Goal: Information Seeking & Learning: Learn about a topic

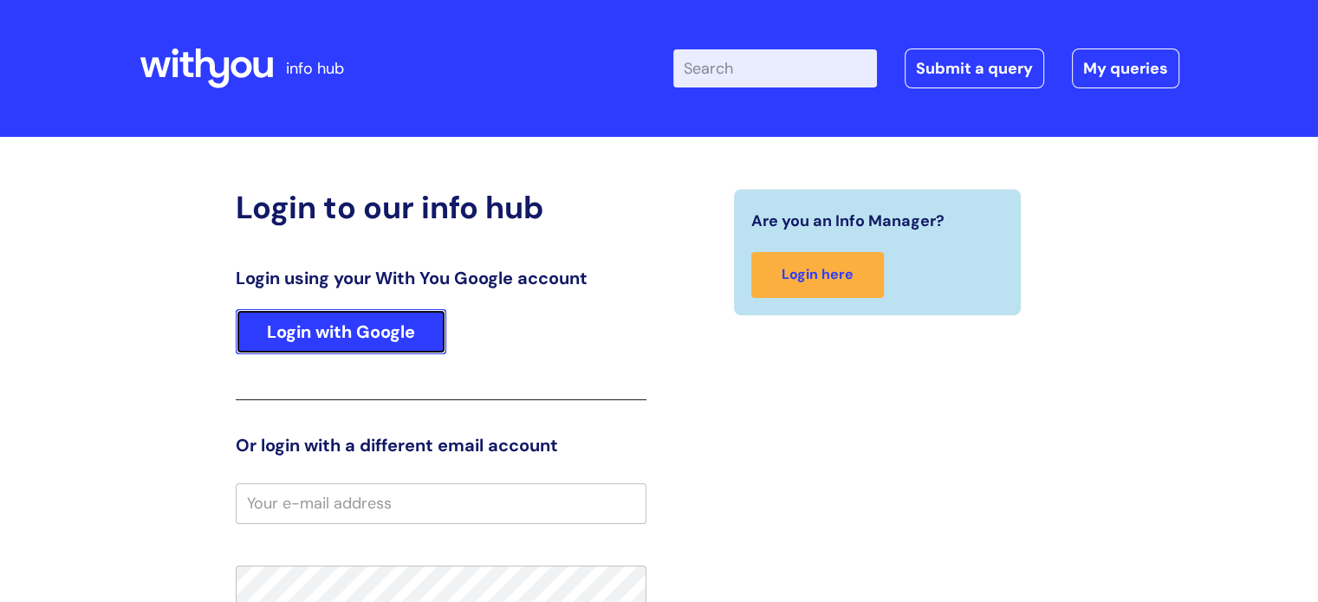
drag, startPoint x: 1309, startPoint y: 0, endPoint x: 398, endPoint y: 321, distance: 966.5
click at [398, 321] on link "Login with Google" at bounding box center [341, 331] width 211 height 45
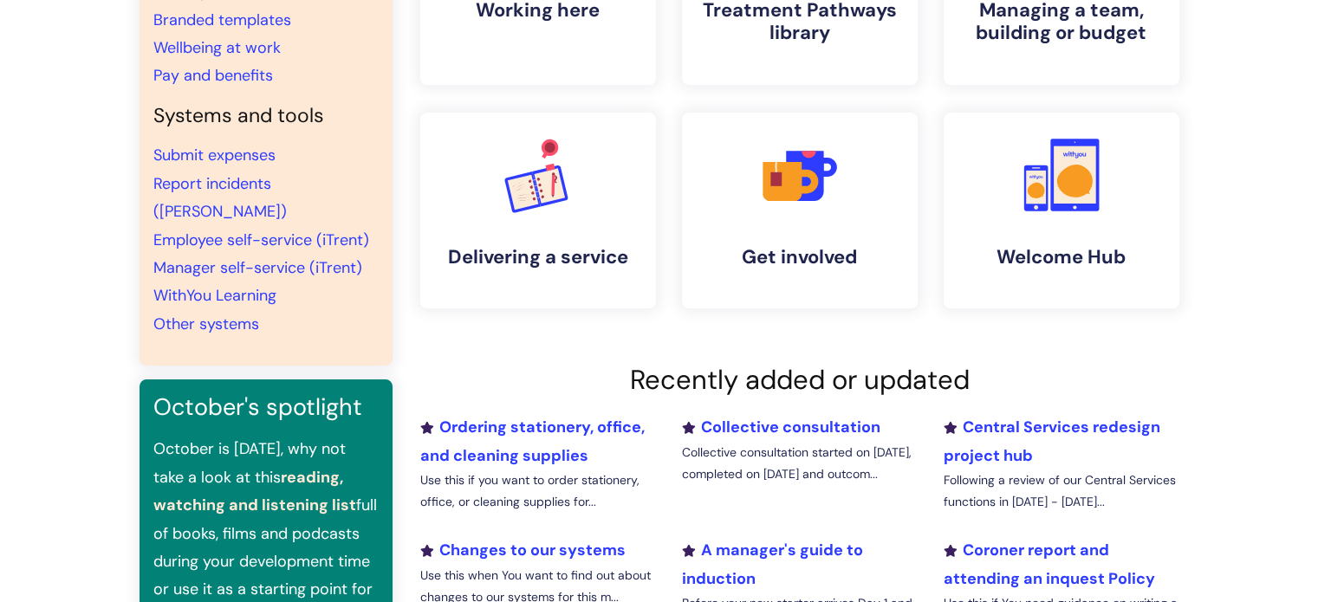
scroll to position [520, 0]
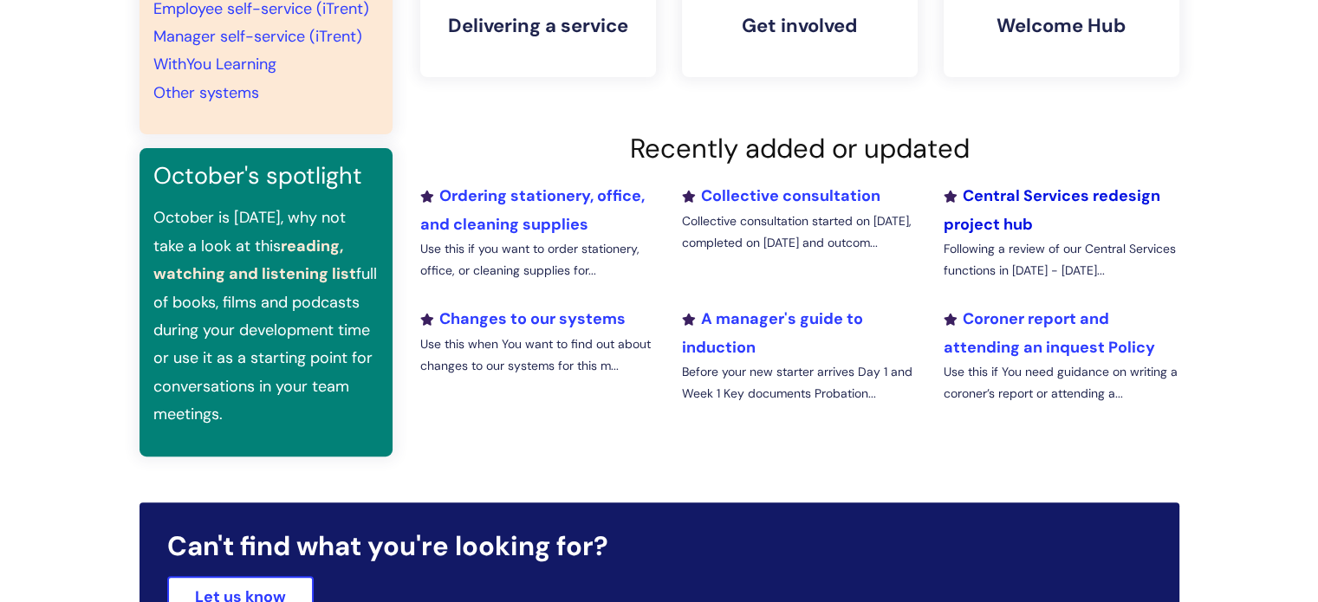
click at [978, 227] on link "Central Services redesign project hub" at bounding box center [1051, 209] width 217 height 49
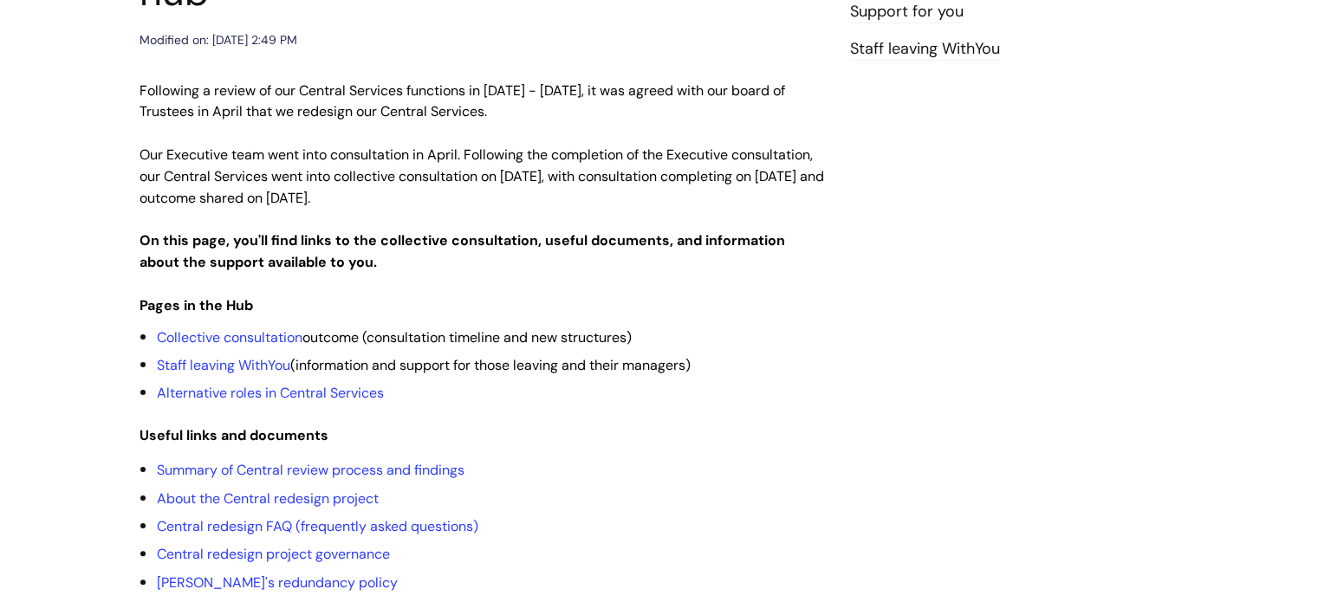
scroll to position [433, 0]
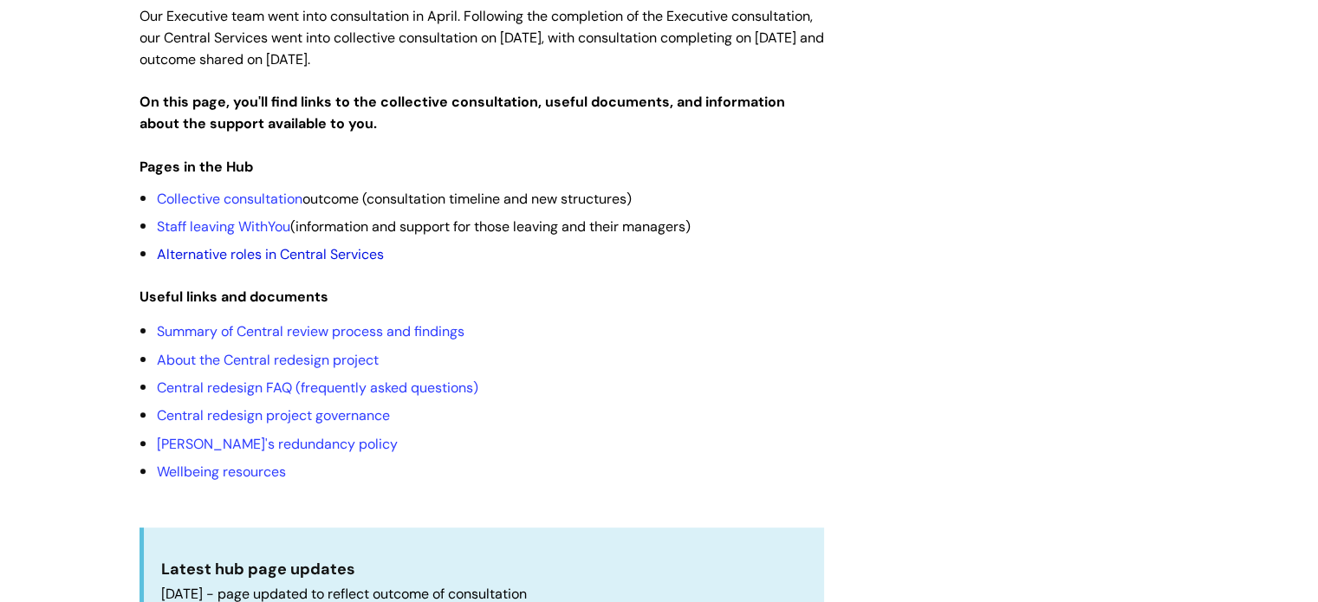
click at [359, 245] on link "Alternative roles in Central Services" at bounding box center [270, 254] width 227 height 18
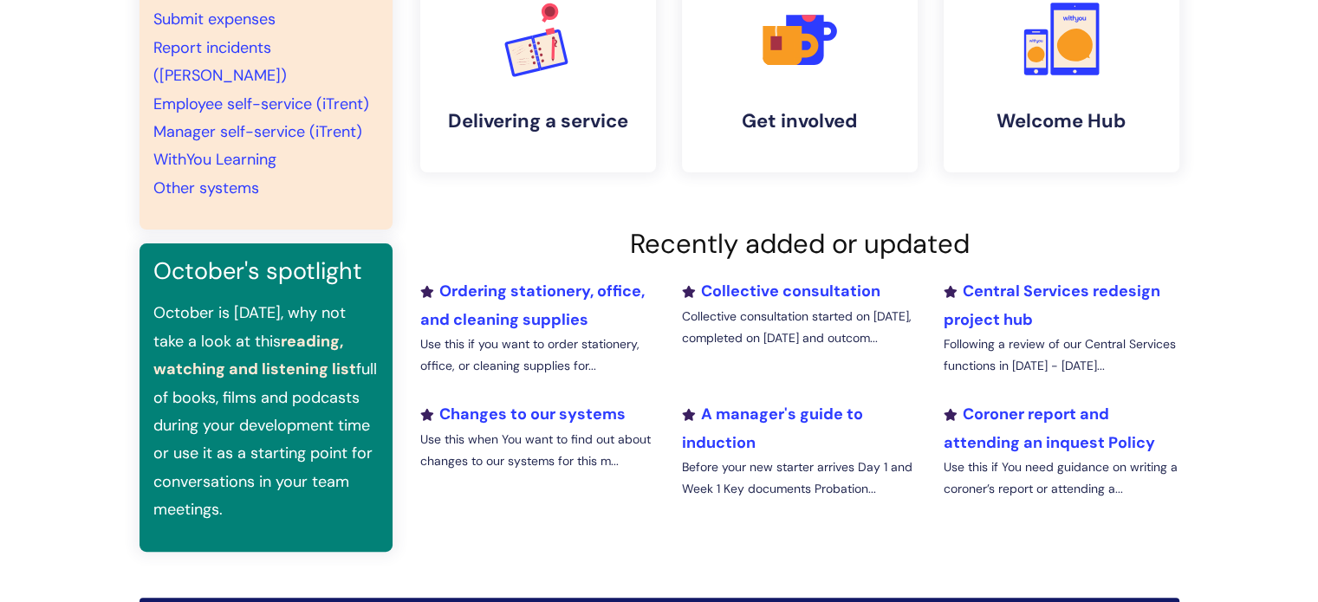
scroll to position [433, 0]
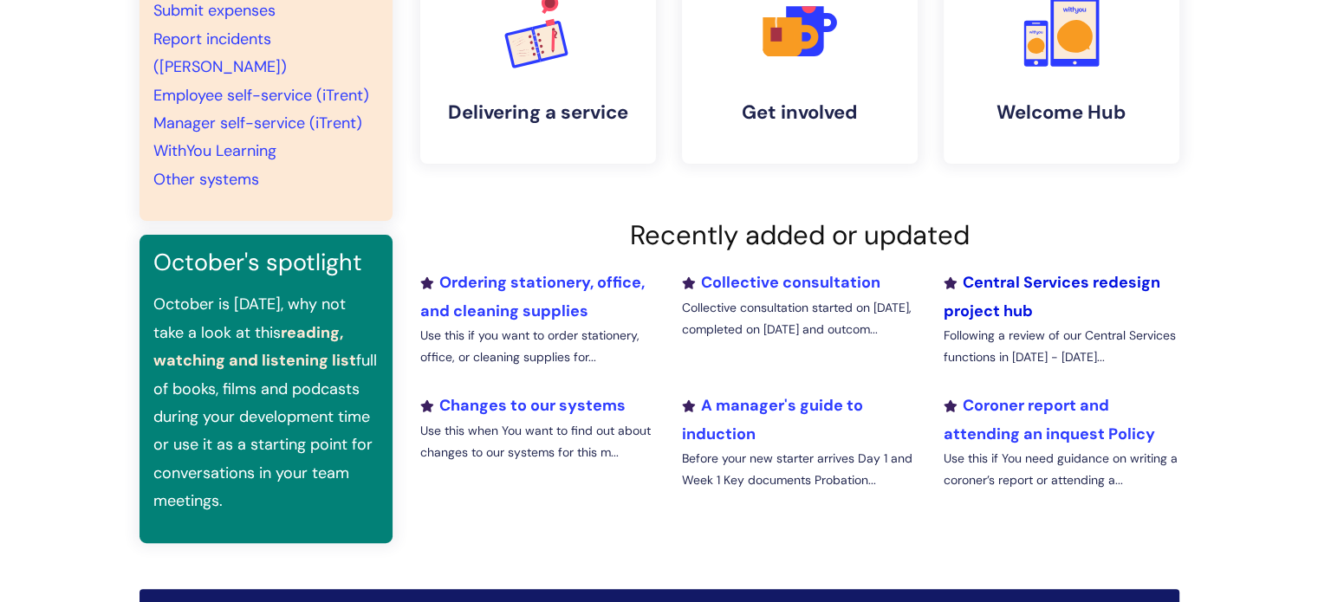
click at [1002, 283] on link "Central Services redesign project hub" at bounding box center [1051, 296] width 217 height 49
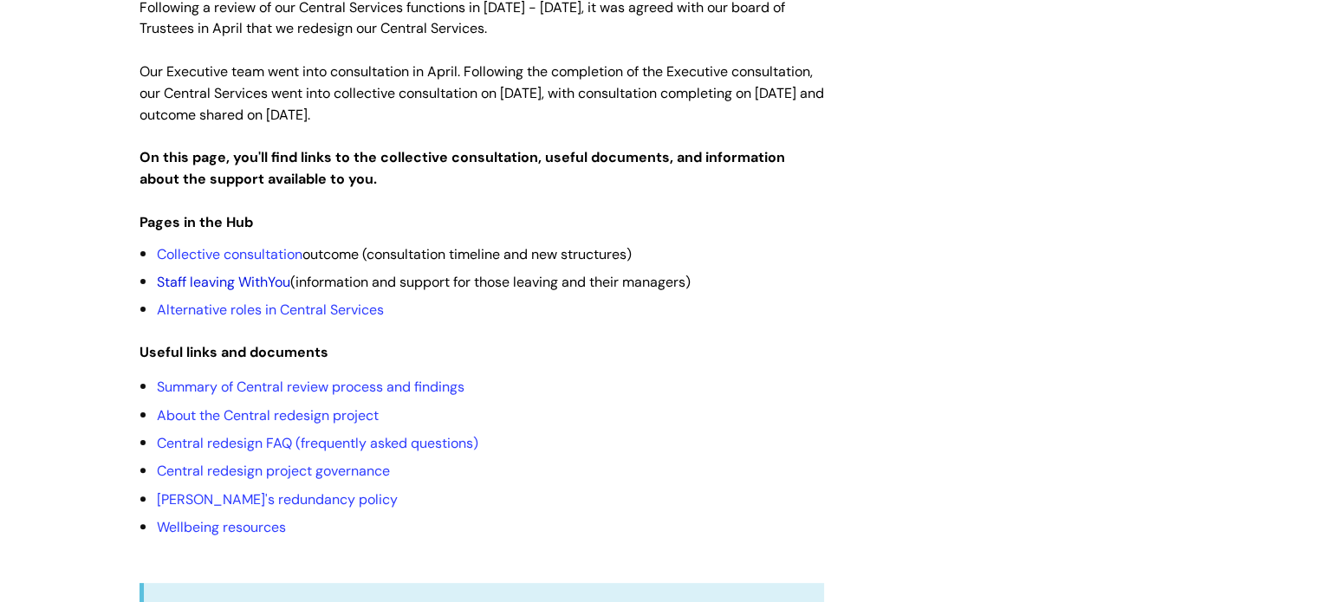
scroll to position [433, 0]
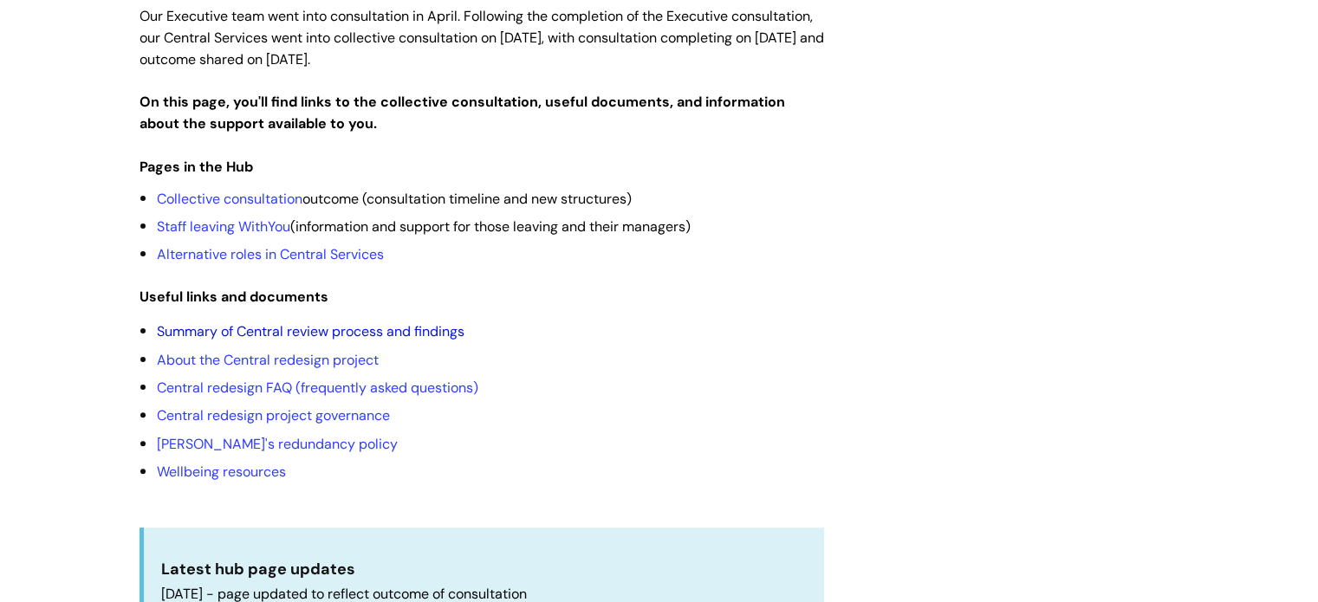
click at [385, 322] on link "Summary of Central review process and findings" at bounding box center [311, 331] width 308 height 18
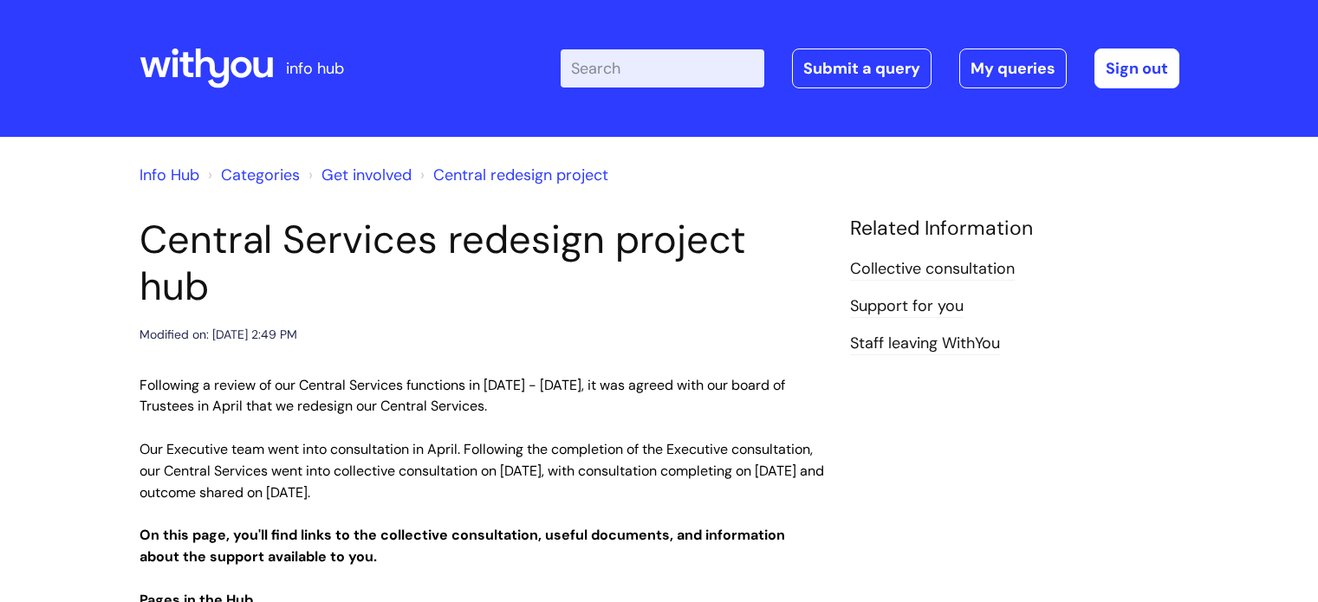
scroll to position [433, 0]
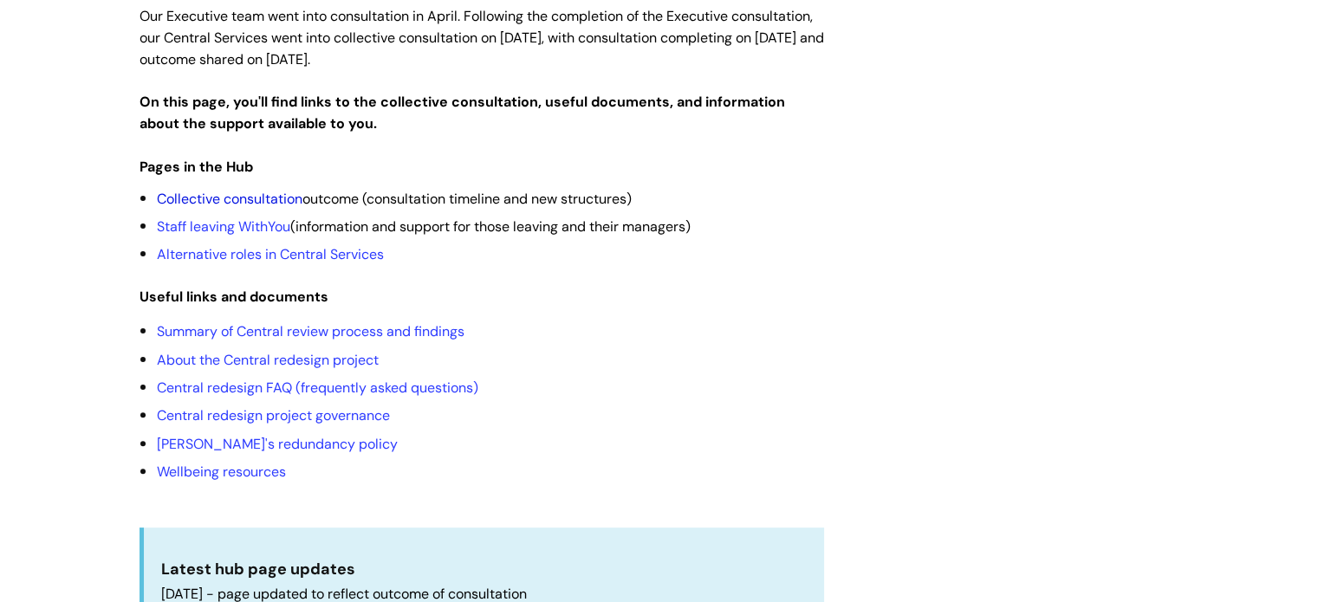
click at [170, 190] on link "Collective consultation" at bounding box center [230, 199] width 146 height 18
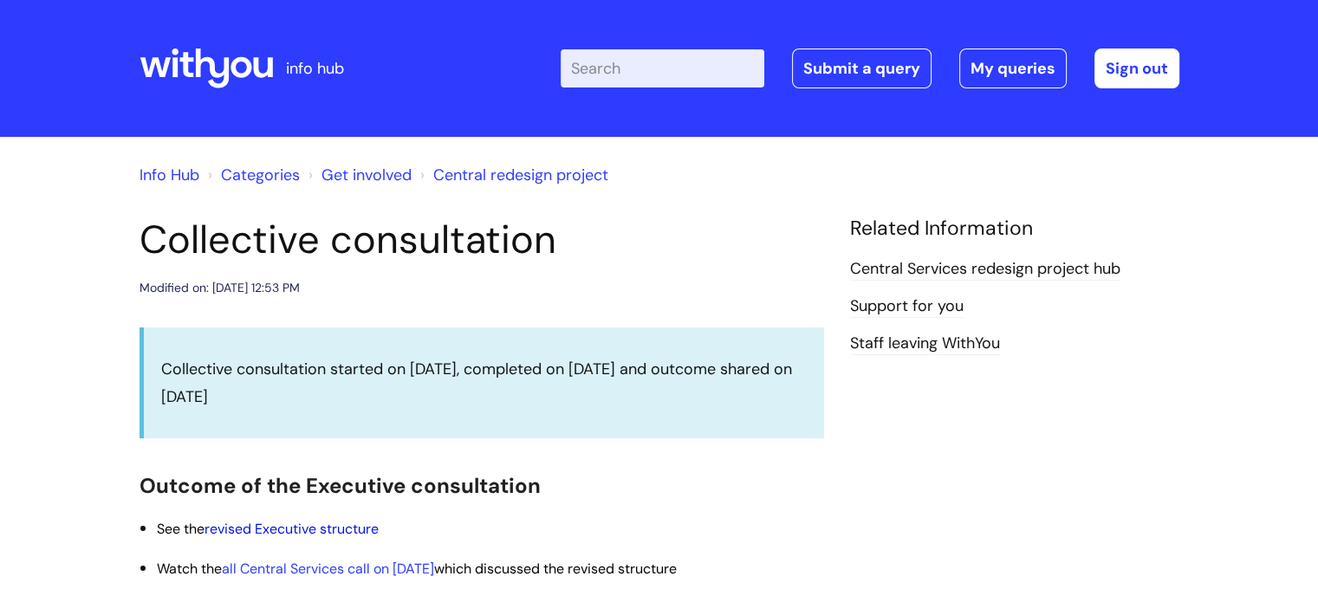
click at [354, 530] on link "revised Executive structure" at bounding box center [291, 529] width 174 height 18
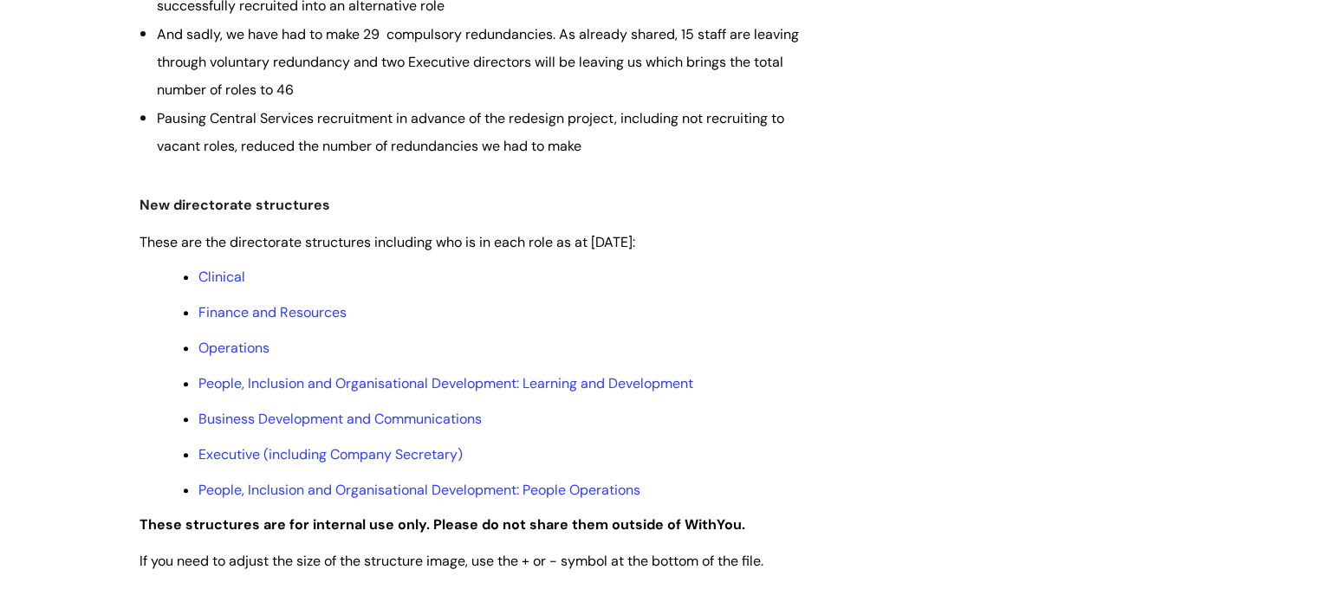
scroll to position [953, 0]
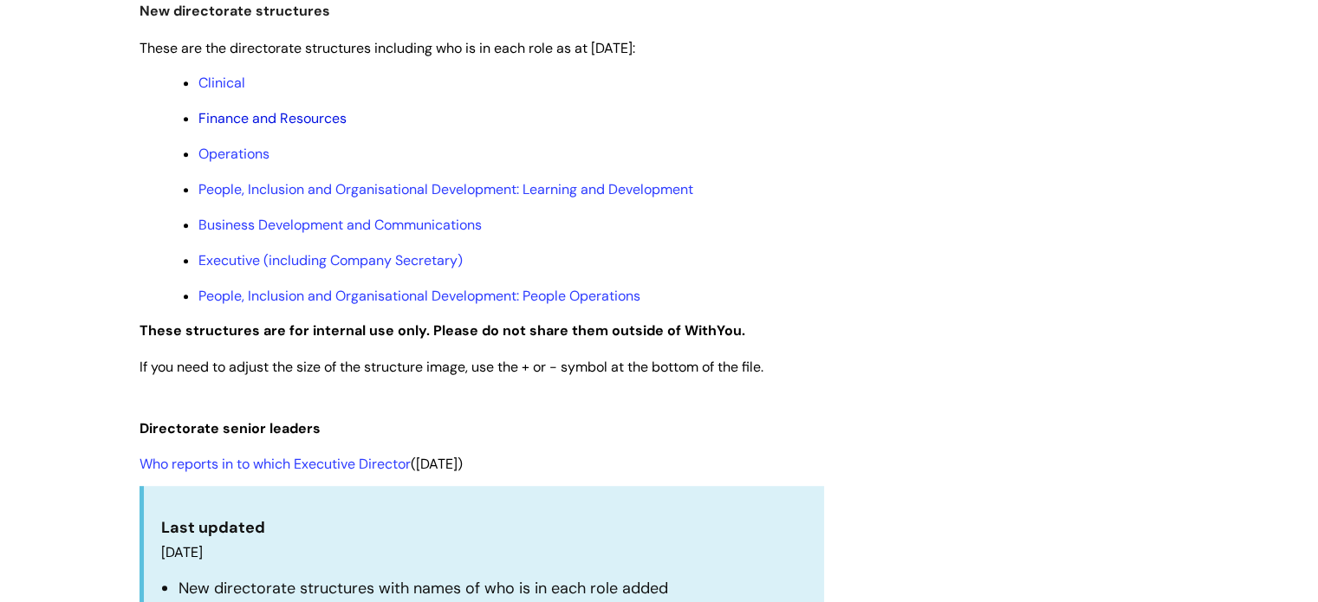
click at [320, 121] on link "Finance and Resources" at bounding box center [272, 118] width 148 height 18
